Goal: Information Seeking & Learning: Learn about a topic

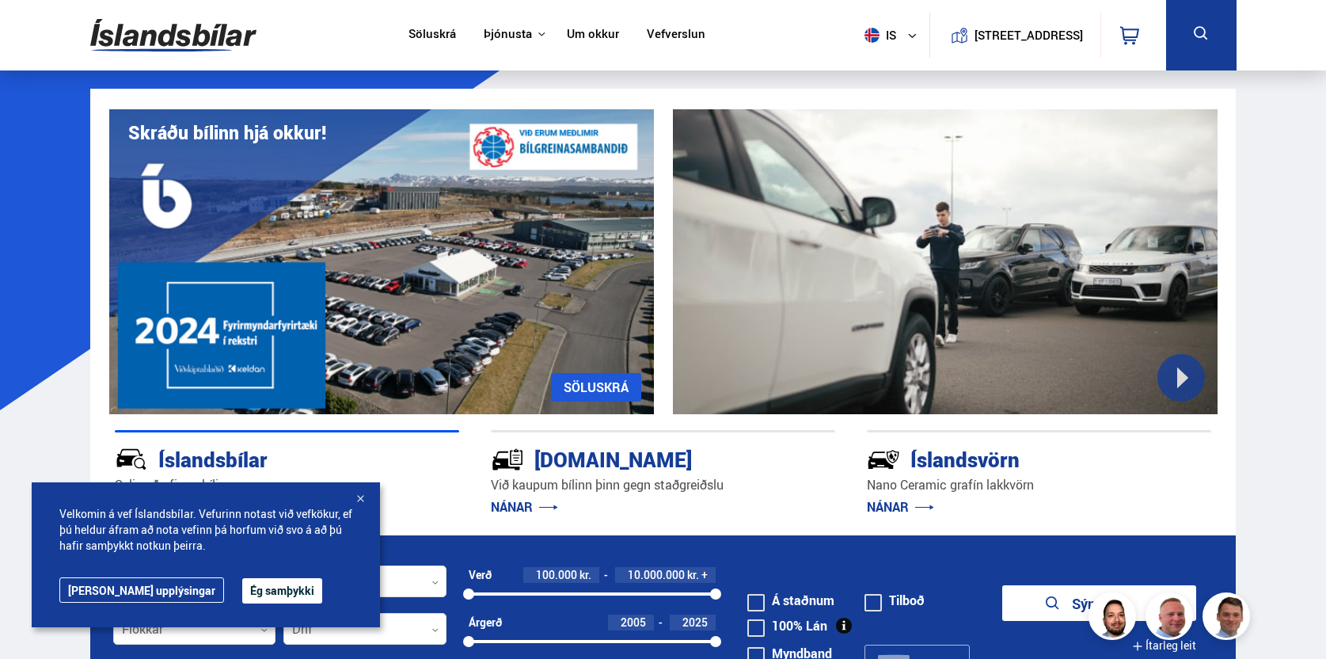
click at [579, 32] on link "Um okkur" at bounding box center [593, 35] width 52 height 17
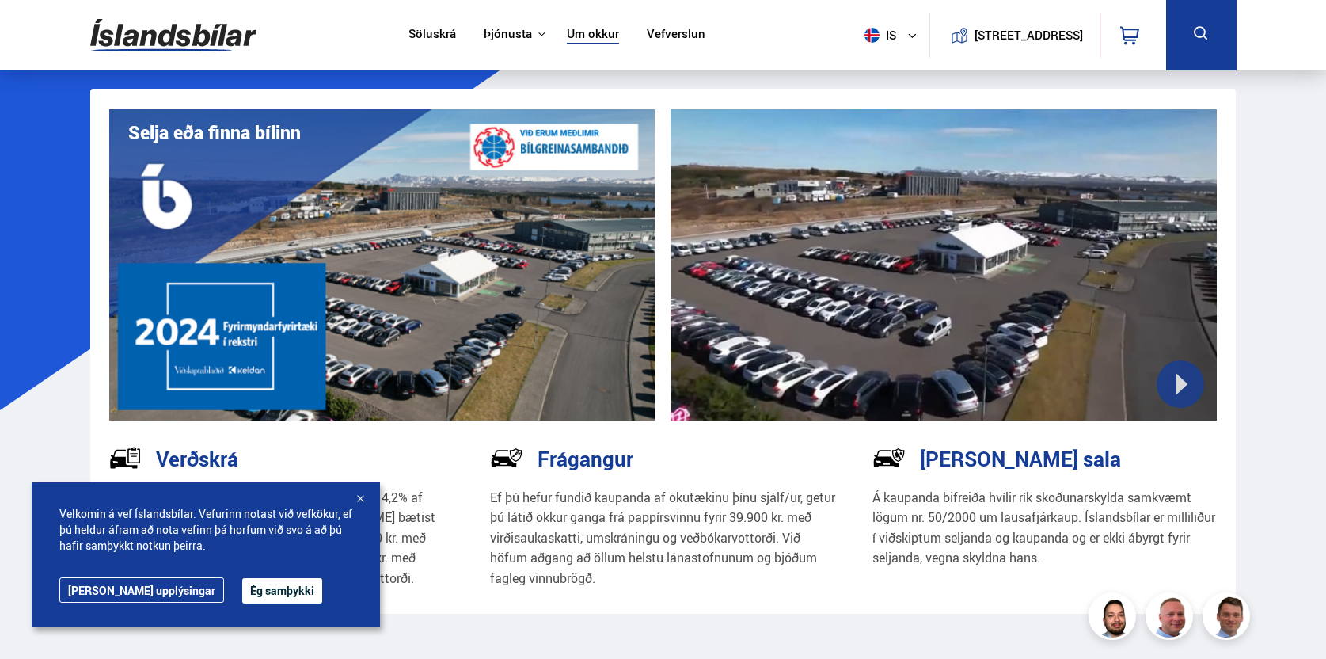
click at [256, 596] on button "Ég samþykki" at bounding box center [282, 590] width 80 height 25
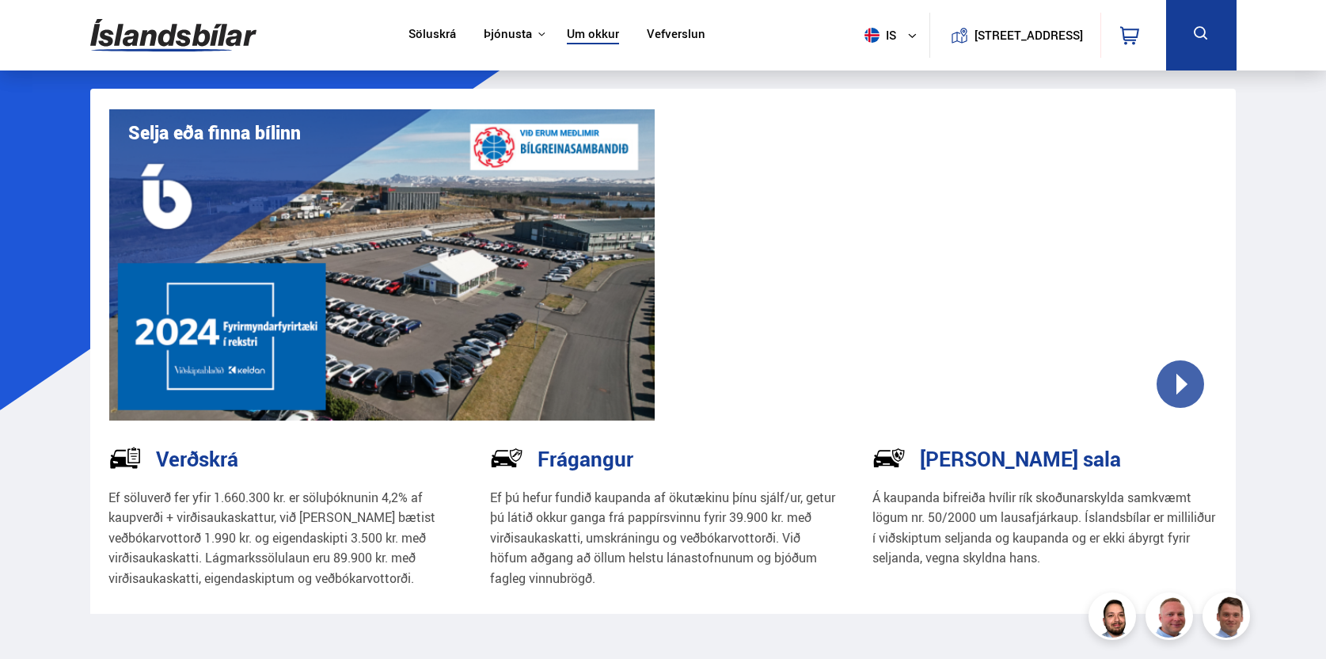
click at [1077, 41] on button "[STREET_ADDRESS]" at bounding box center [1029, 34] width 97 height 13
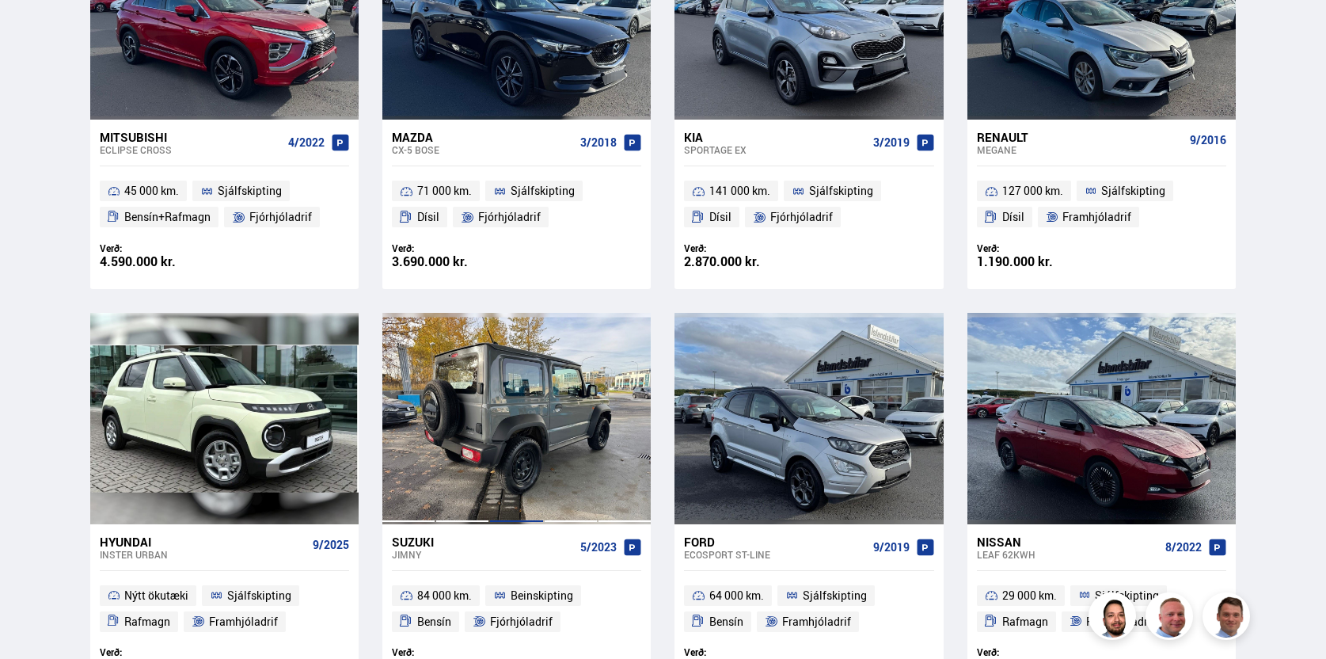
click at [515, 393] on div at bounding box center [516, 418] width 54 height 211
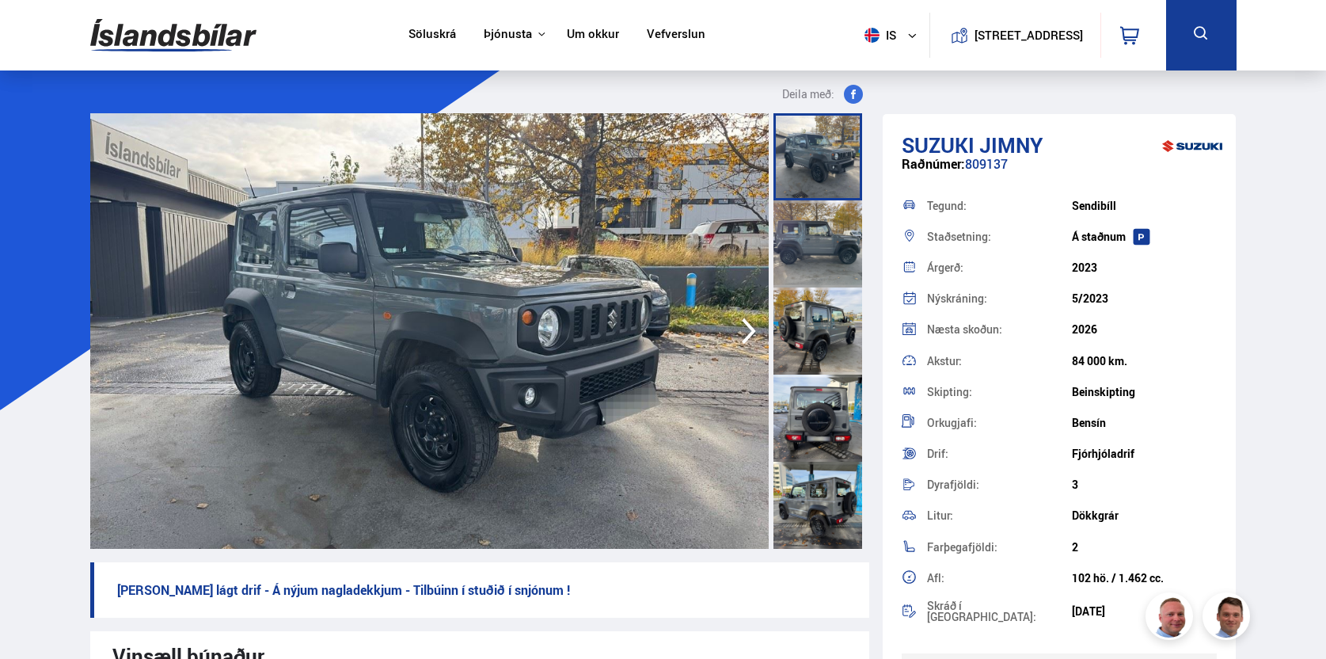
click at [273, 232] on img at bounding box center [429, 330] width 678 height 435
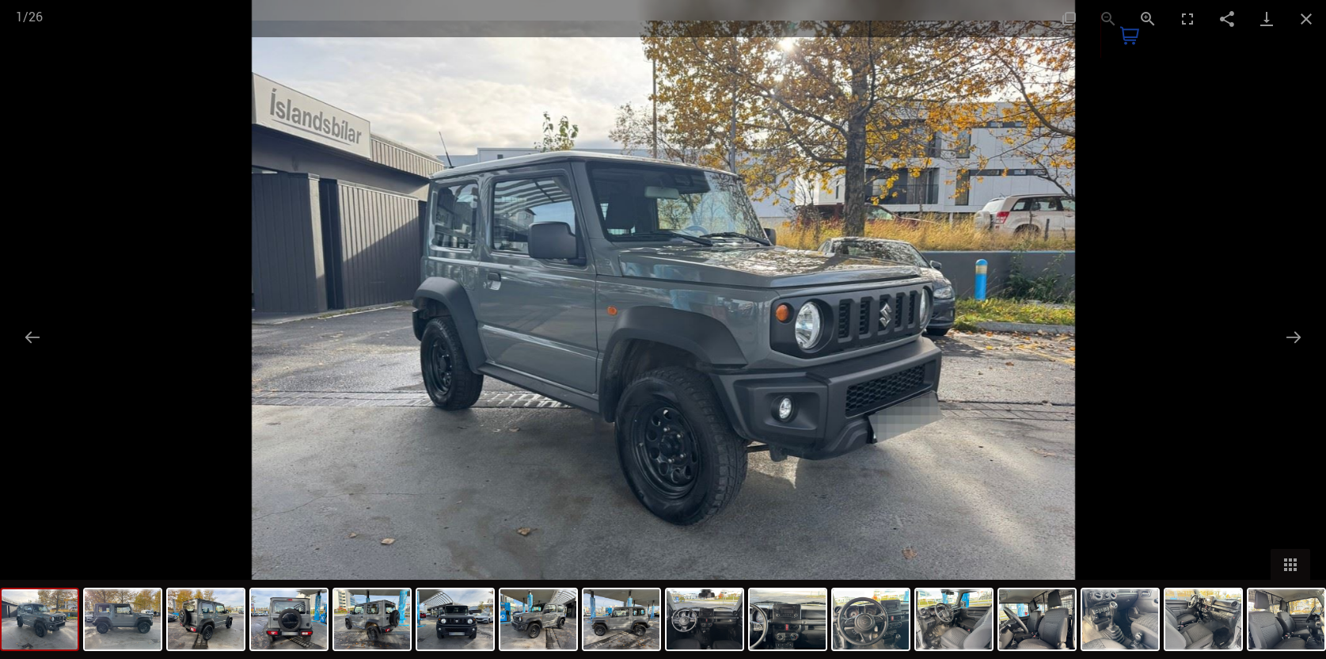
click at [1256, 211] on div at bounding box center [663, 329] width 1326 height 659
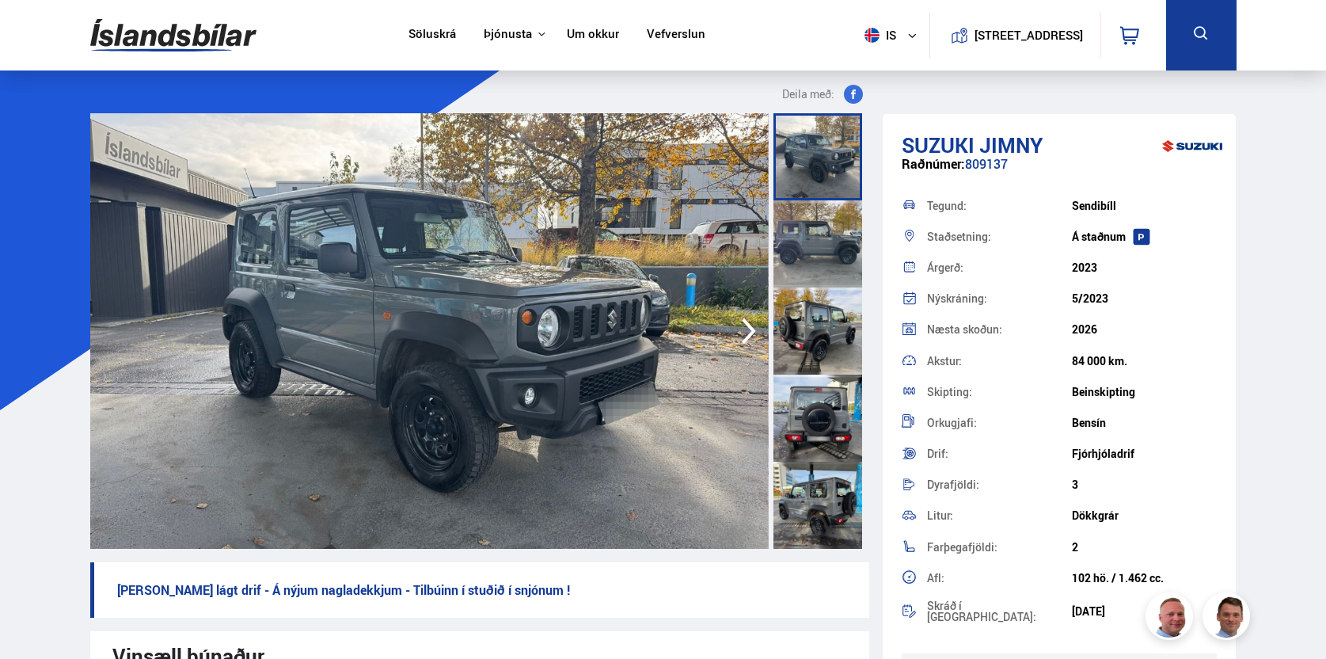
click at [511, 220] on img at bounding box center [428, 330] width 678 height 435
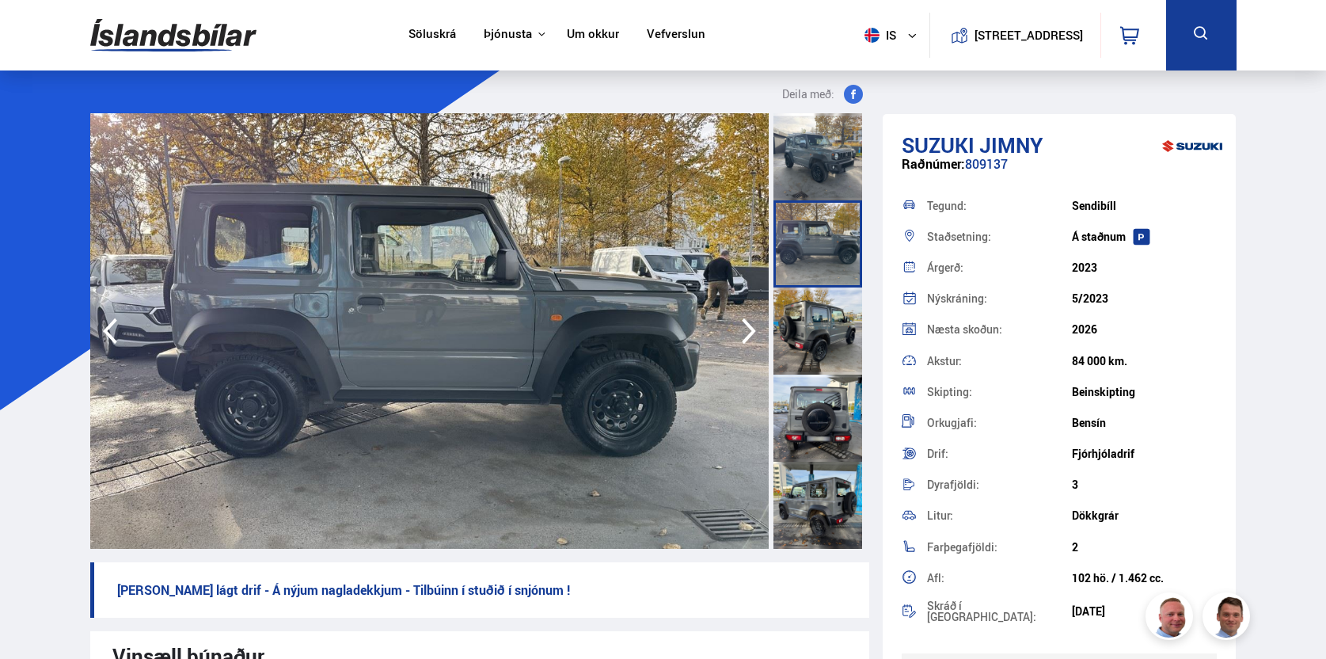
click at [106, 336] on icon "button" at bounding box center [110, 331] width 32 height 38
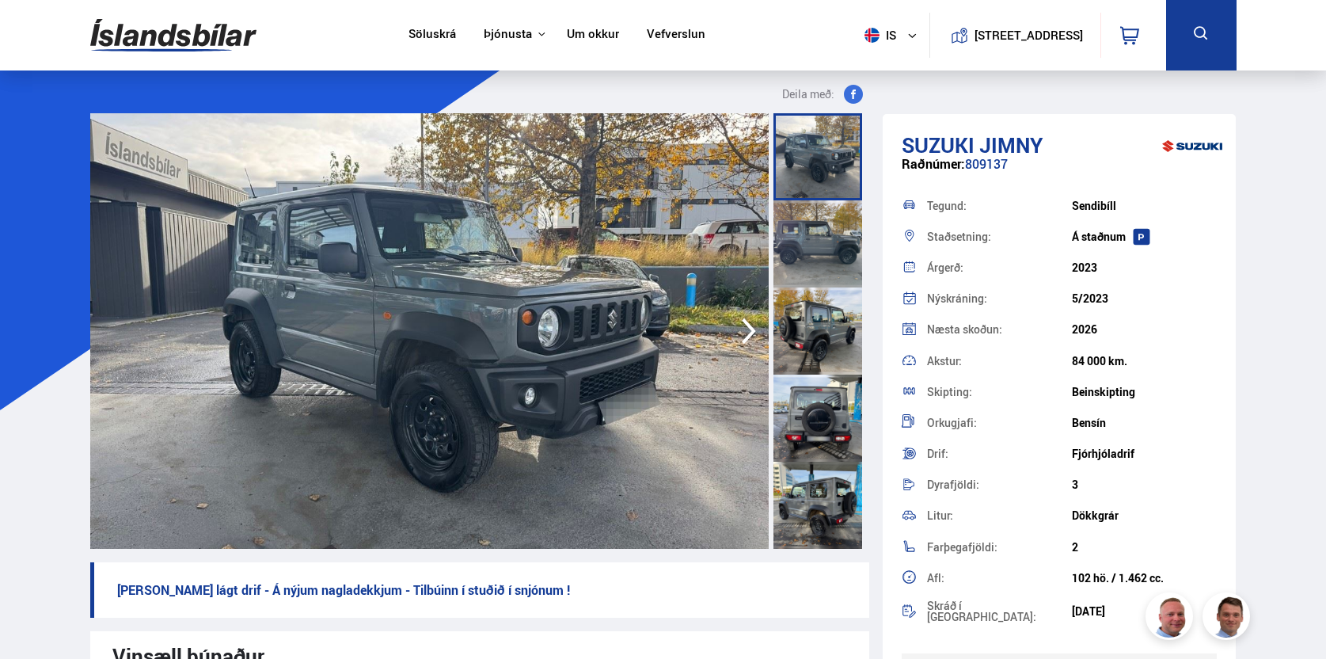
click at [159, 224] on img at bounding box center [429, 330] width 678 height 435
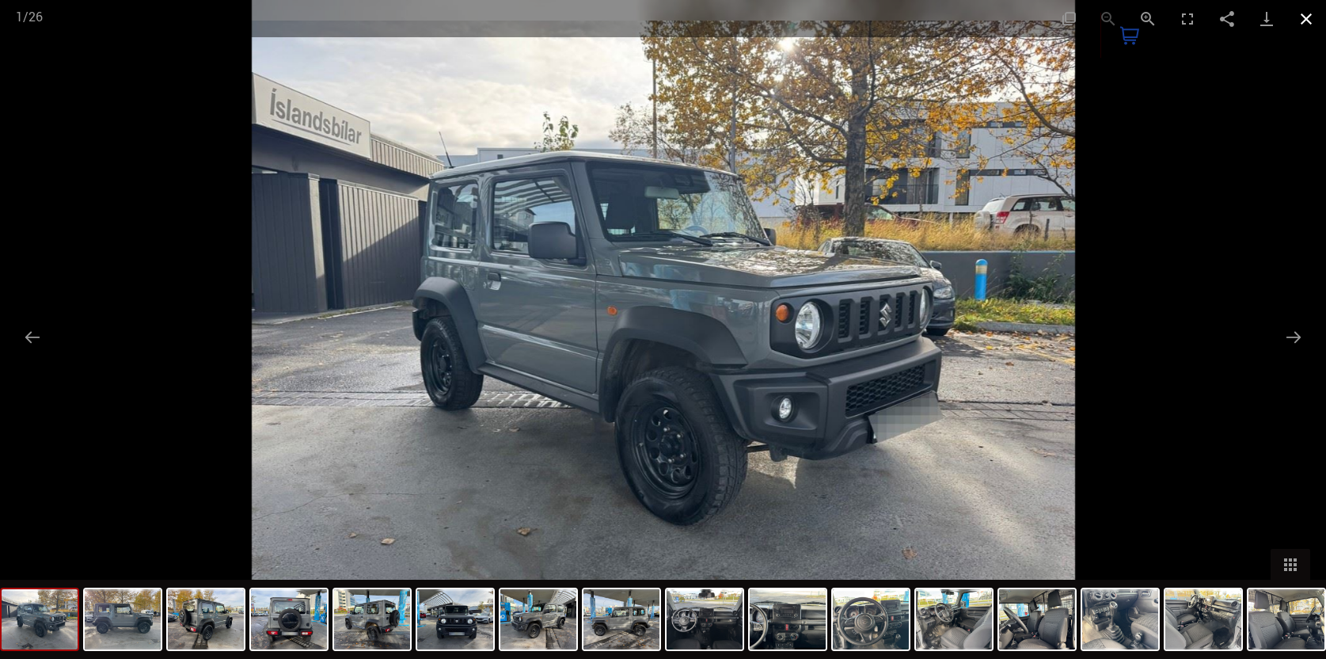
click at [1306, 17] on button "Close gallery" at bounding box center [1306, 18] width 40 height 37
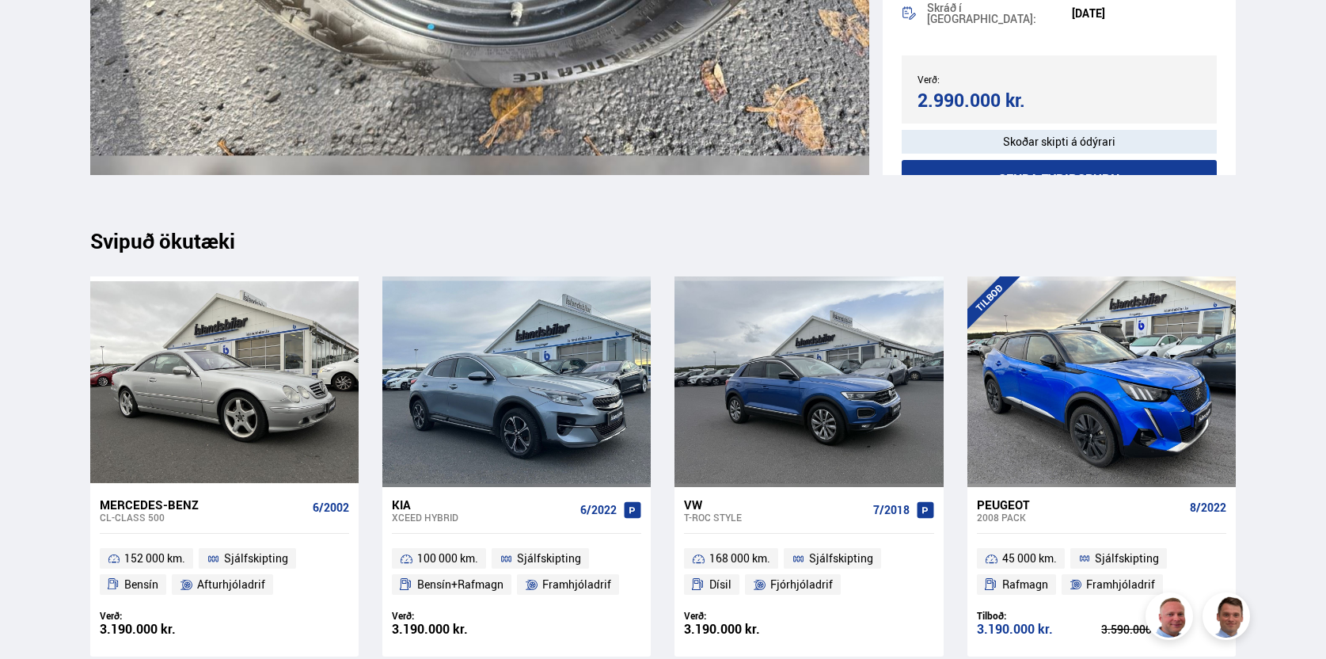
scroll to position [18079, 0]
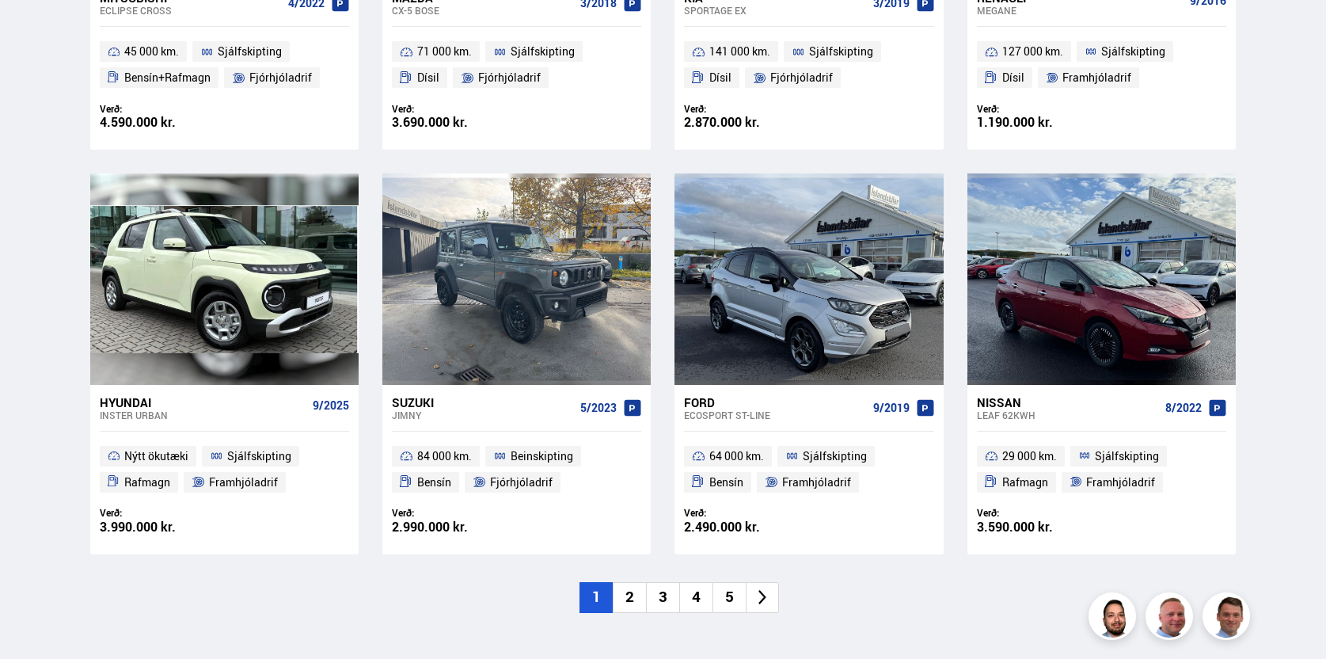
scroll to position [1046, 0]
